Goal: Task Accomplishment & Management: Complete application form

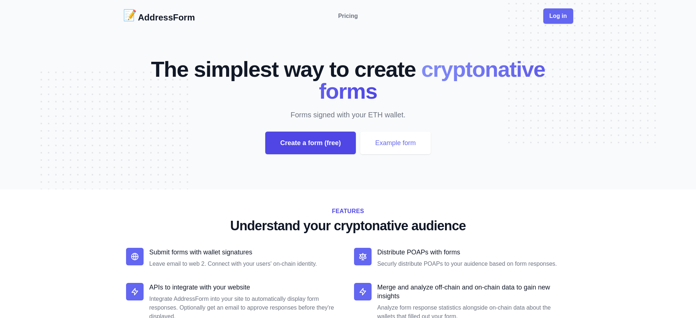
click at [310, 143] on div "Create a form (free)" at bounding box center [310, 143] width 91 height 23
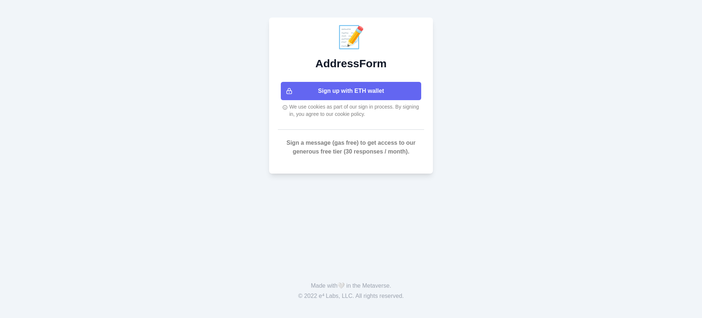
click at [351, 91] on button "Sign up with ETH wallet" at bounding box center [351, 91] width 140 height 18
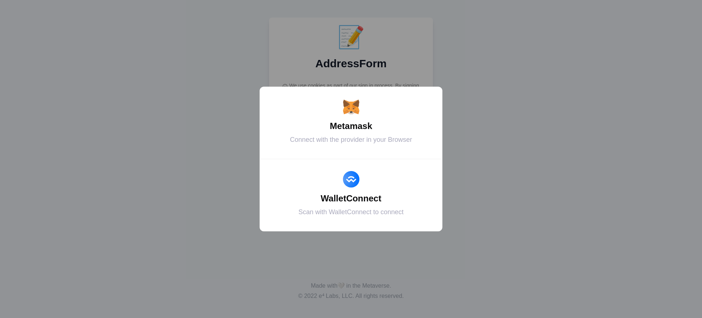
click at [351, 126] on div "Metamask" at bounding box center [351, 126] width 164 height 13
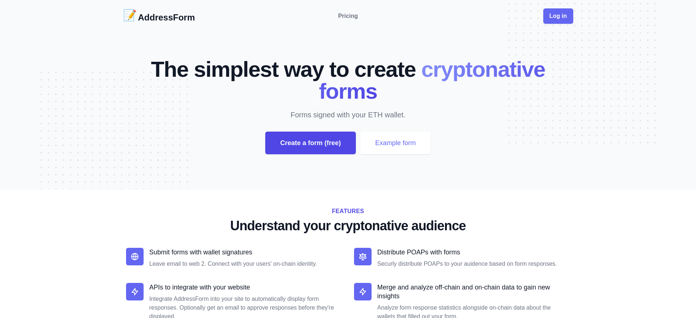
click at [310, 143] on div "Create a form (free)" at bounding box center [310, 143] width 91 height 23
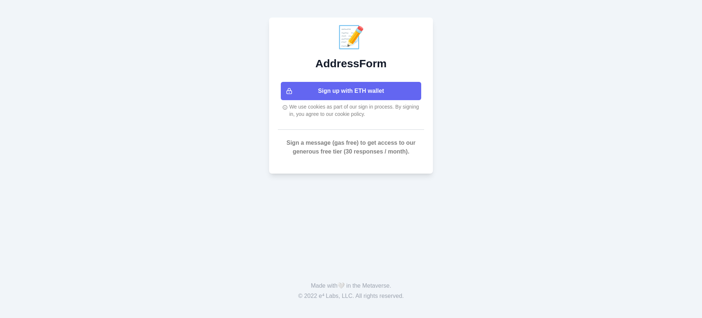
click at [351, 91] on button "Sign up with ETH wallet" at bounding box center [351, 91] width 140 height 18
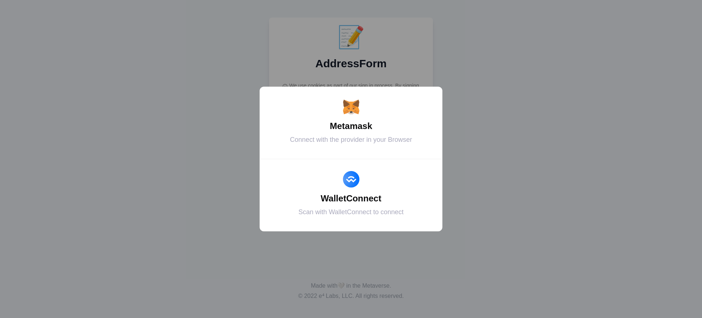
click at [351, 126] on div "Metamask" at bounding box center [351, 126] width 164 height 13
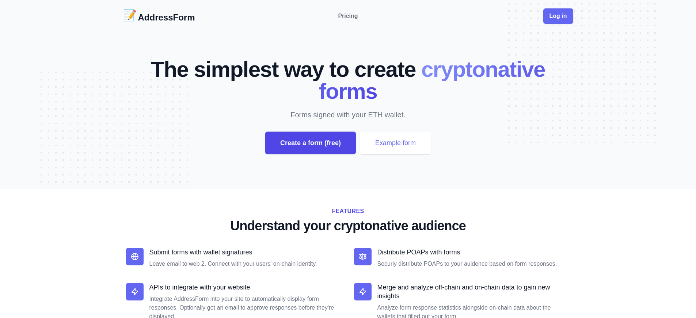
click at [310, 143] on div "Create a form (free)" at bounding box center [310, 143] width 91 height 23
